Goal: Transaction & Acquisition: Purchase product/service

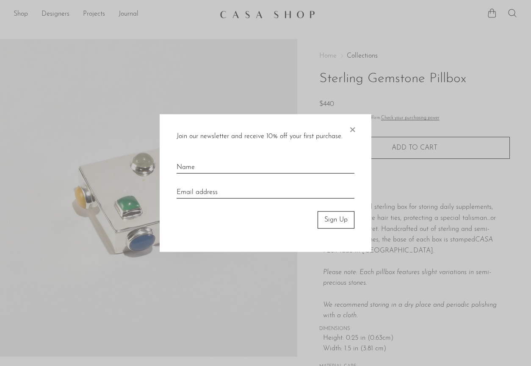
click at [25, 16] on div at bounding box center [265, 183] width 531 height 366
click at [350, 129] on span "×" at bounding box center [352, 127] width 8 height 27
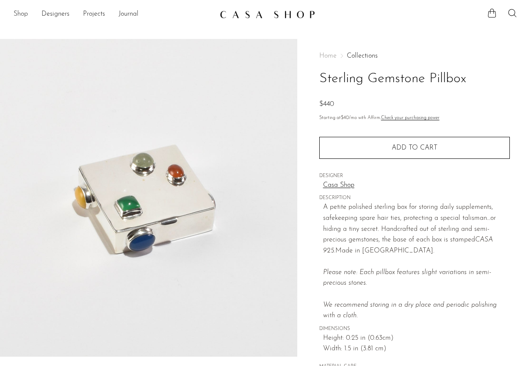
click at [19, 17] on link "Shop" at bounding box center [21, 14] width 14 height 11
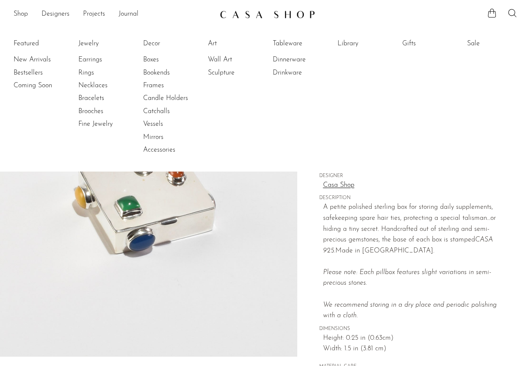
click at [26, 45] on li "Featured New Arrivals Bestsellers Coming Soon" at bounding box center [39, 97] width 50 height 123
click at [25, 60] on link "New Arrivals" at bounding box center [45, 59] width 63 height 9
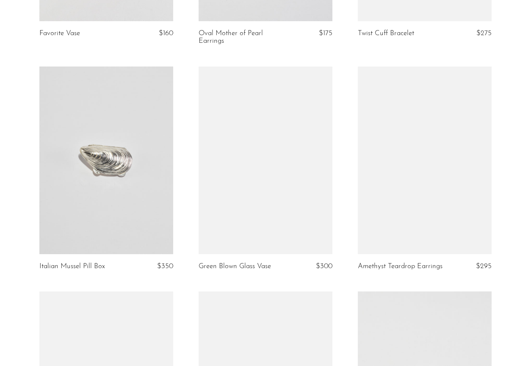
scroll to position [2298, 0]
